Goal: Task Accomplishment & Management: Manage account settings

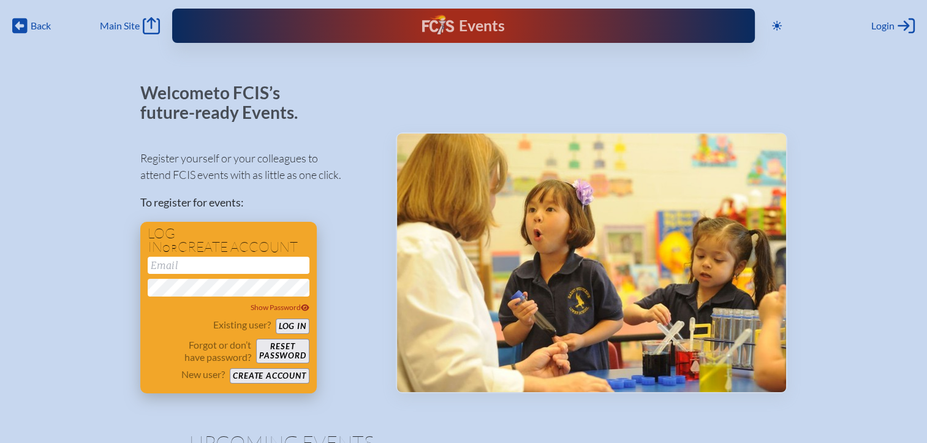
type input "[EMAIL_ADDRESS][DOMAIN_NAME]"
click at [293, 327] on button "Log in" at bounding box center [293, 325] width 34 height 15
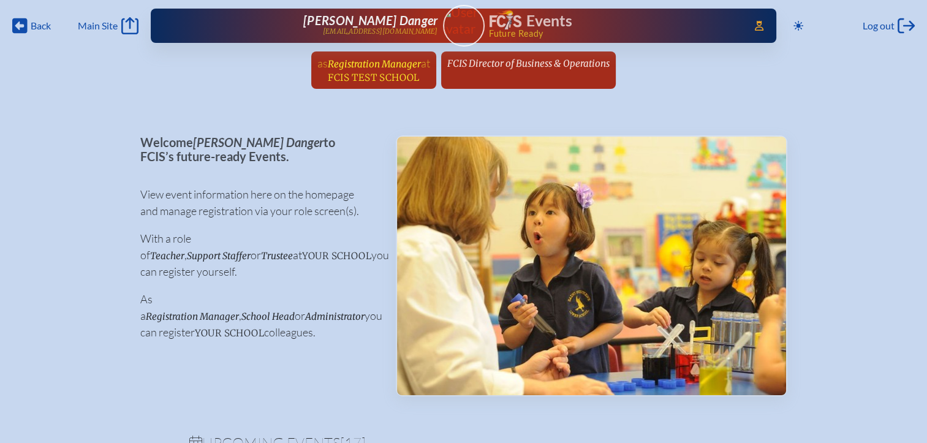
click at [403, 75] on span "FCIS Test School" at bounding box center [373, 78] width 91 height 12
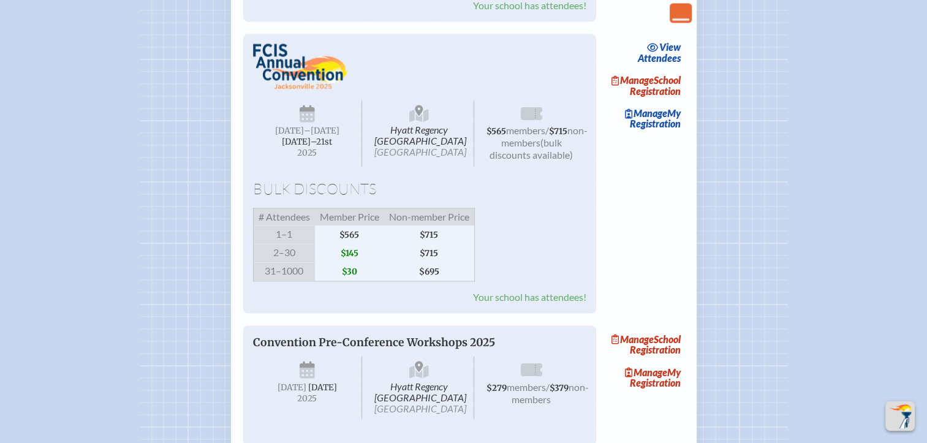
scroll to position [2021, 0]
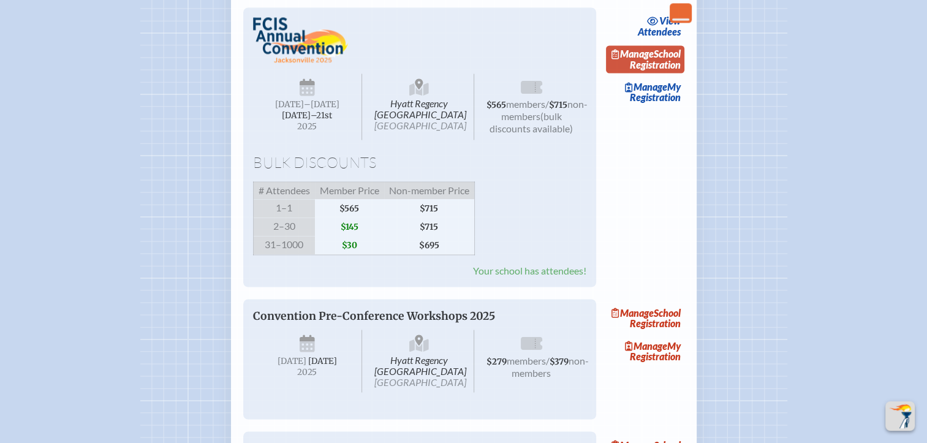
click at [660, 73] on link "Manage School Registration" at bounding box center [645, 59] width 78 height 28
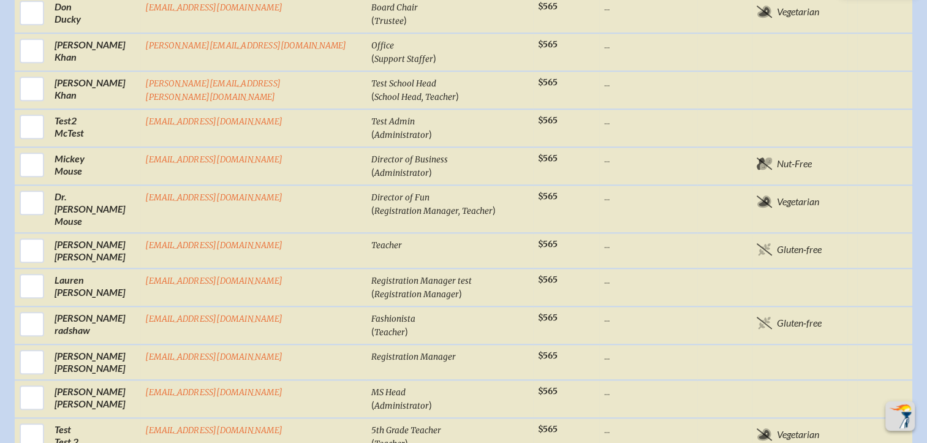
scroll to position [1102, 0]
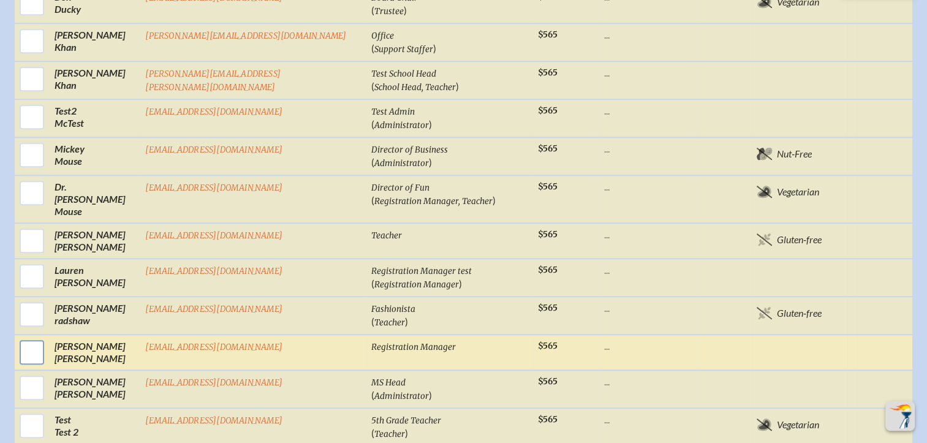
click at [47, 337] on input "checkbox" at bounding box center [32, 352] width 31 height 31
checkbox input "true"
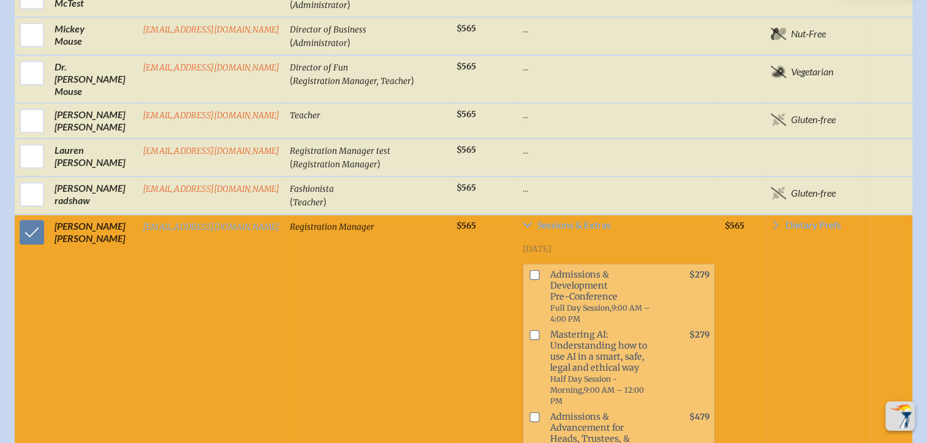
scroll to position [1237, 0]
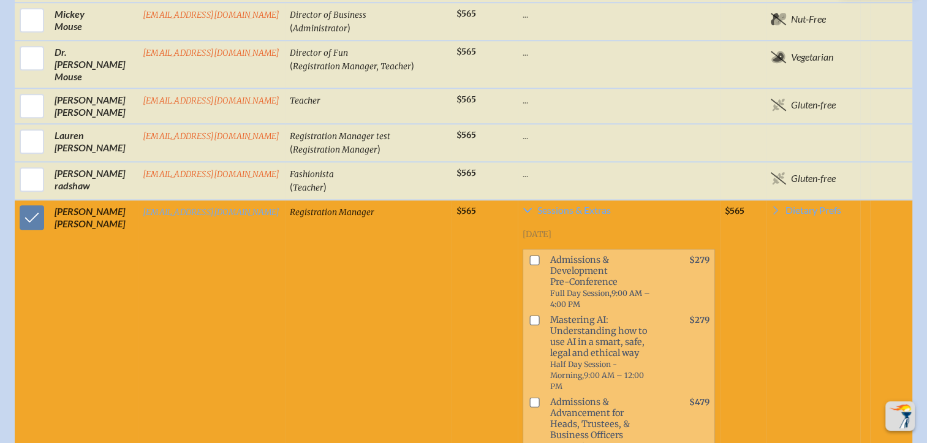
click at [529, 255] on input "checkbox" at bounding box center [534, 260] width 10 height 10
checkbox input "true"
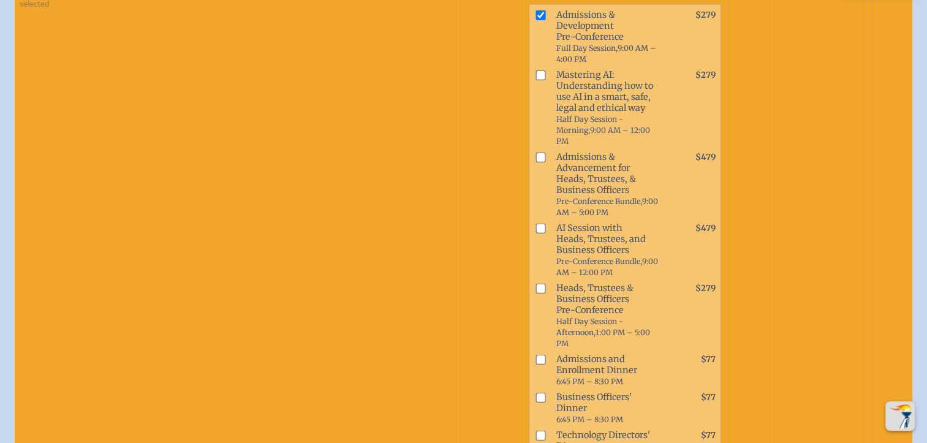
scroll to position [1604, 0]
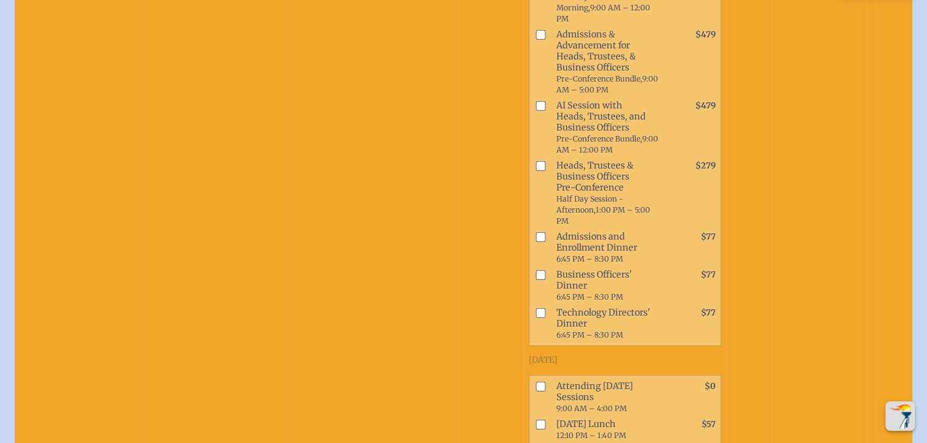
click at [535, 419] on input "checkbox" at bounding box center [540, 424] width 10 height 10
checkbox input "true"
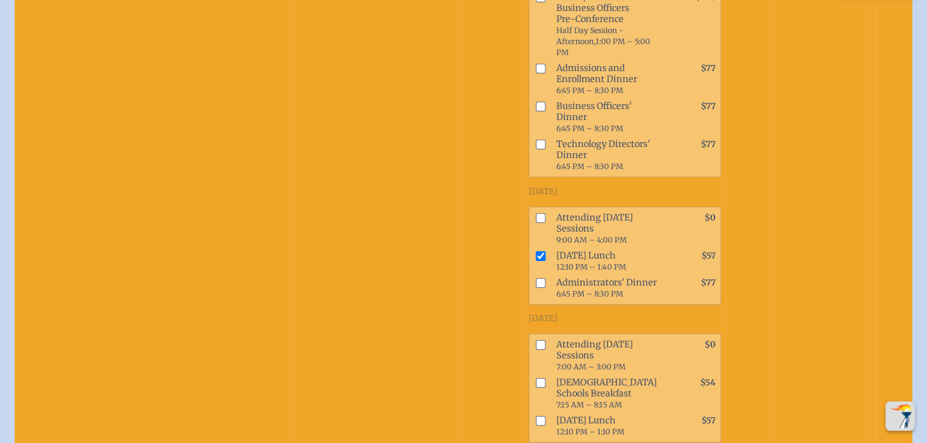
scroll to position [1788, 0]
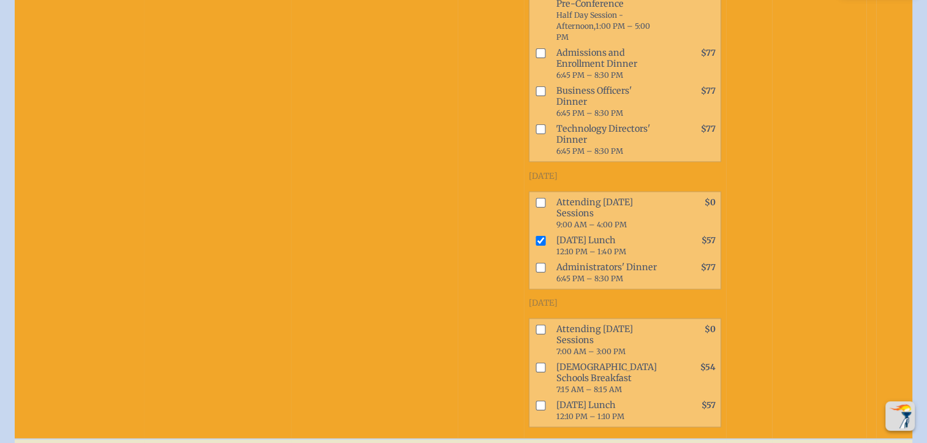
click at [535, 400] on input "checkbox" at bounding box center [540, 405] width 10 height 10
checkbox input "true"
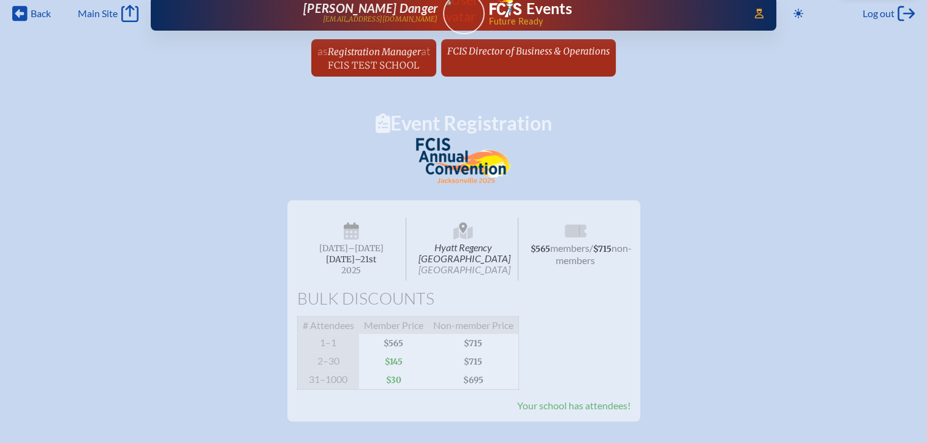
scroll to position [0, 0]
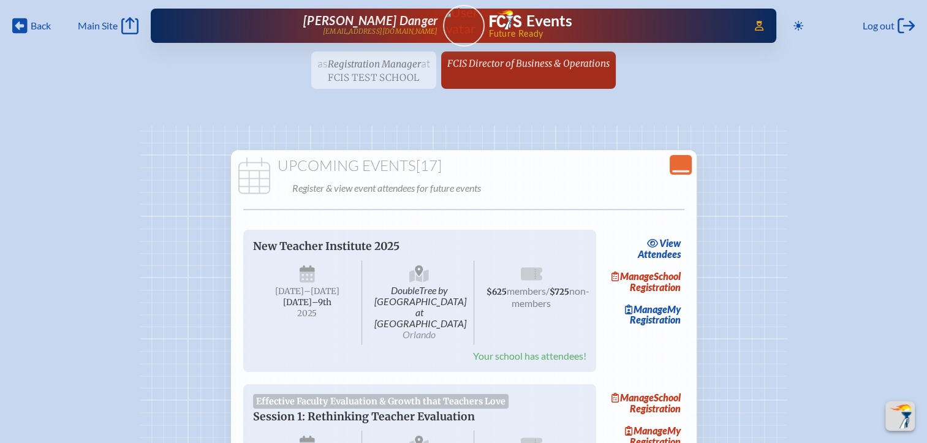
scroll to position [2021, 0]
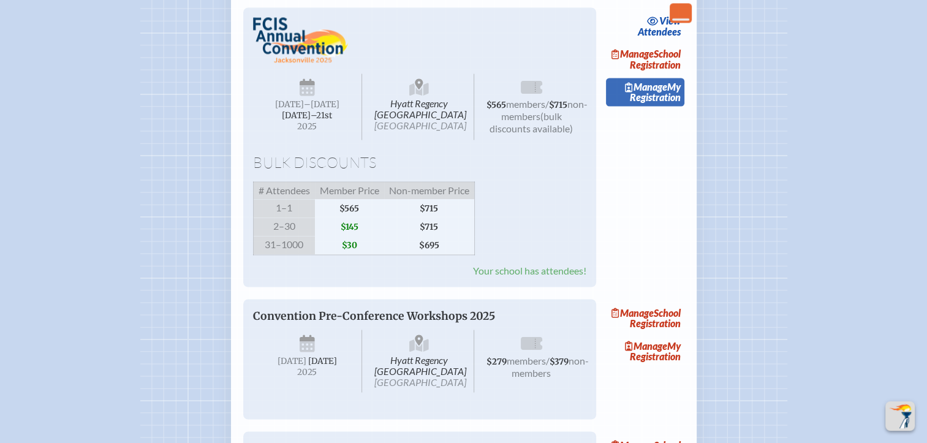
click at [674, 106] on link "Manage My Registration" at bounding box center [645, 92] width 78 height 28
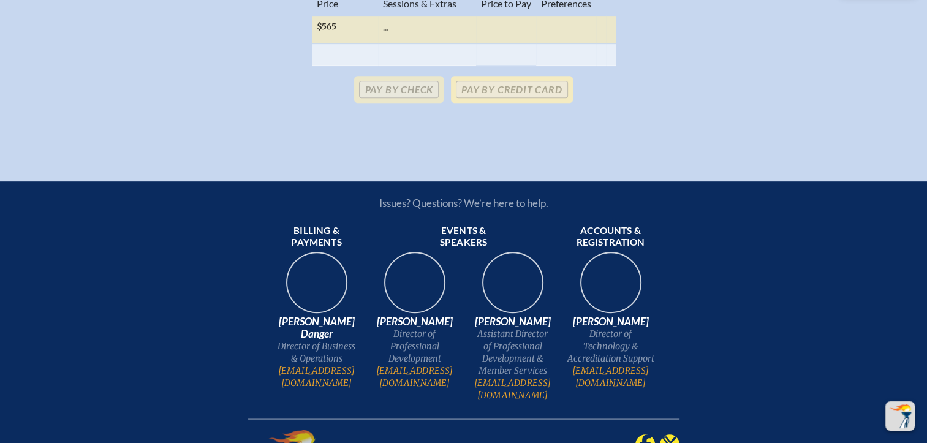
scroll to position [306, 0]
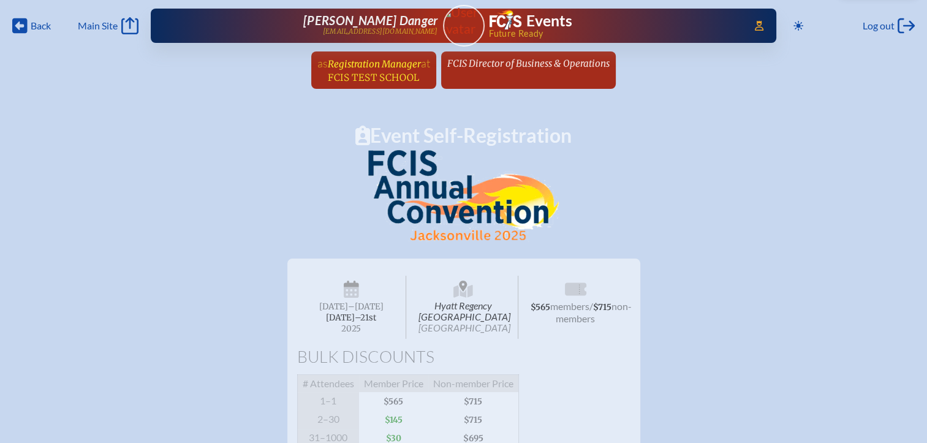
click at [402, 62] on span "Registration Manager" at bounding box center [374, 64] width 93 height 12
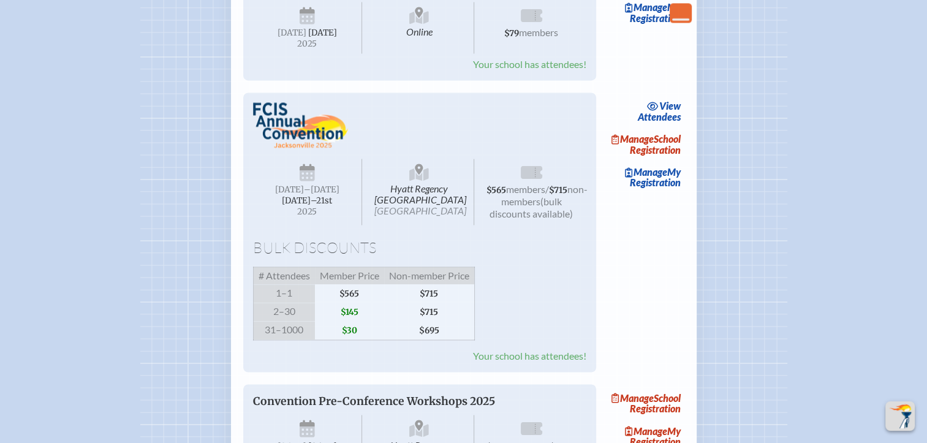
scroll to position [2082, 0]
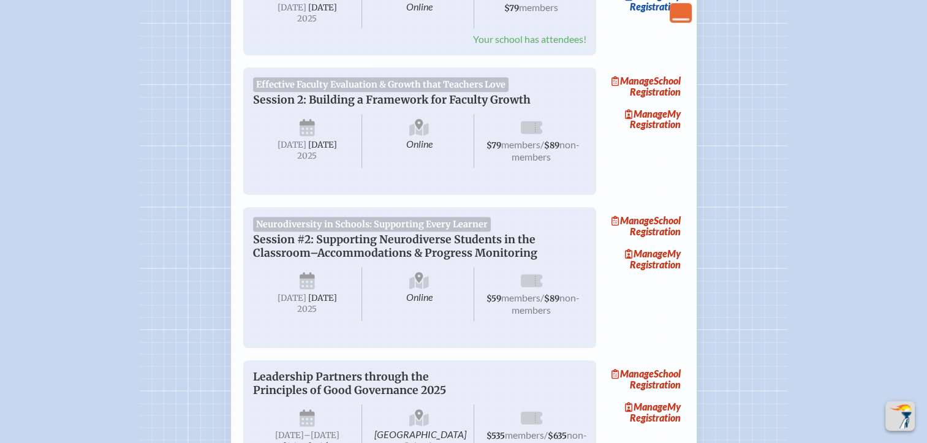
scroll to position [919, 0]
